Goal: Task Accomplishment & Management: Complete application form

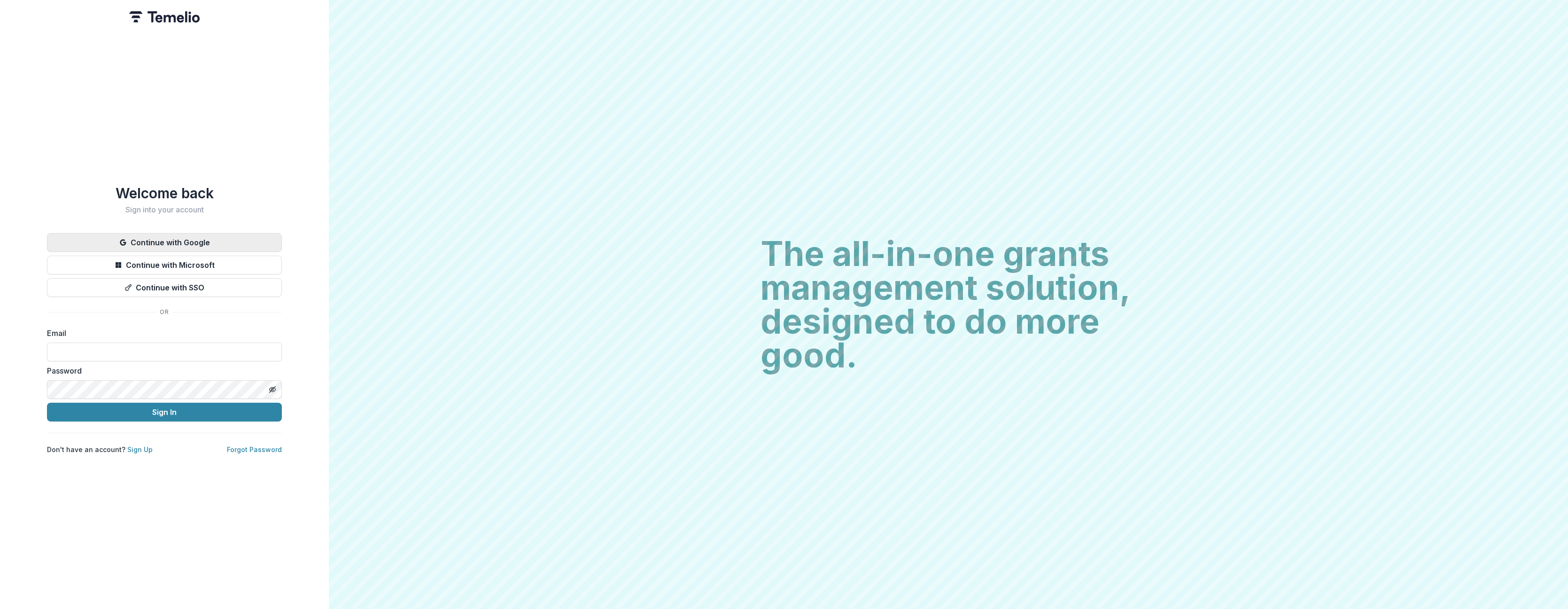
click at [171, 237] on button "Continue with Google" at bounding box center [164, 242] width 235 height 19
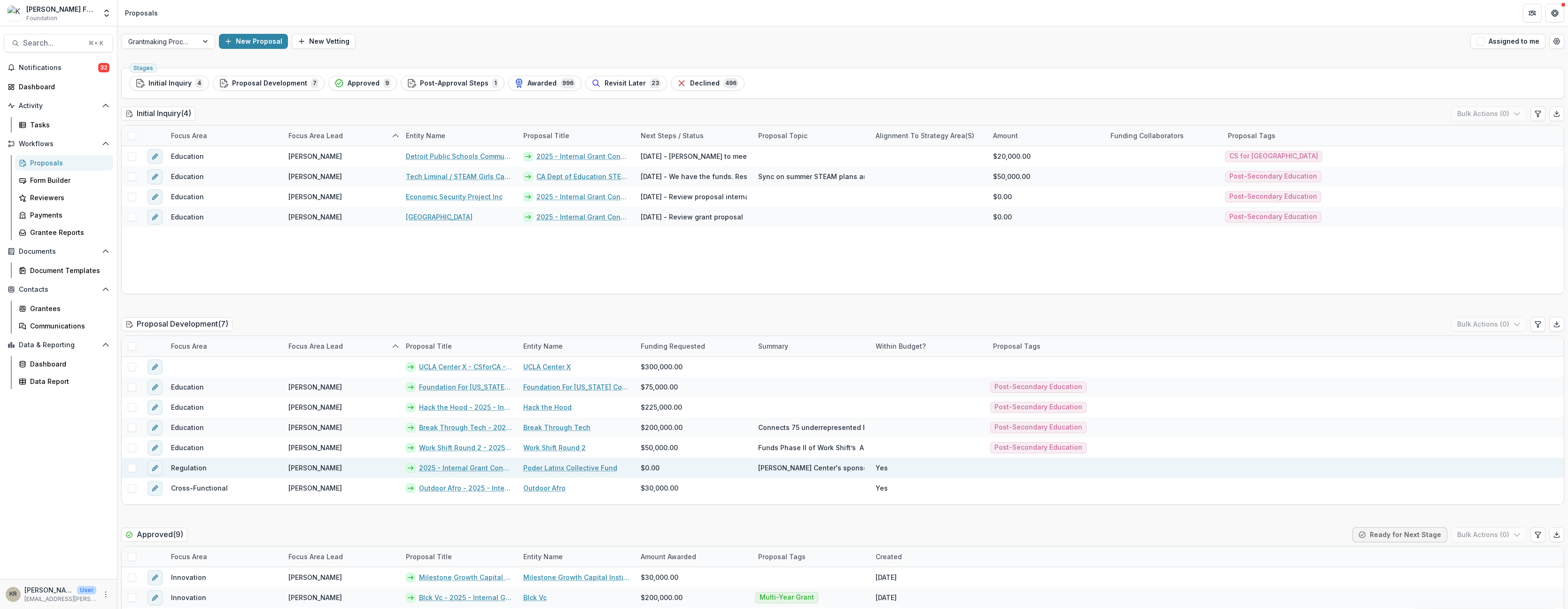
click at [551, 465] on link "Poder Latinx Collective Fund" at bounding box center [570, 468] width 94 height 10
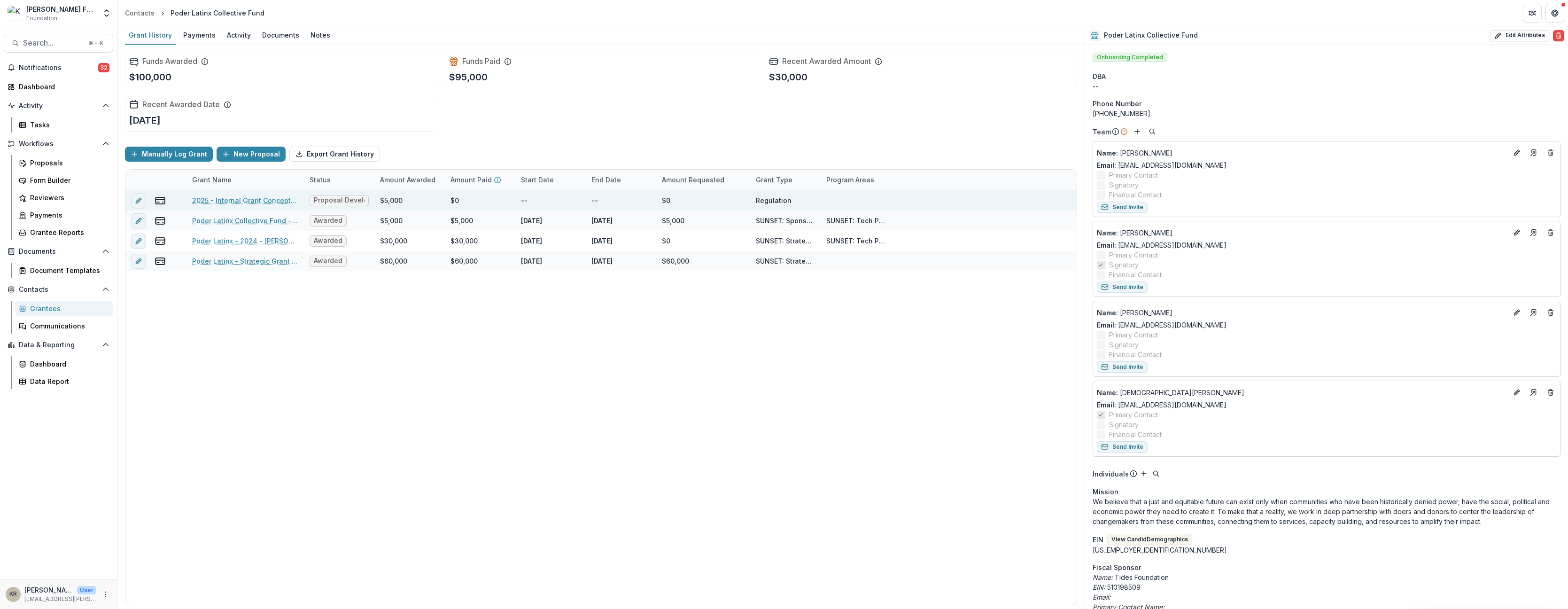
click at [262, 203] on link "2025 - Internal Grant Concept Form" at bounding box center [245, 201] width 106 height 10
